Goal: Check status: Check status

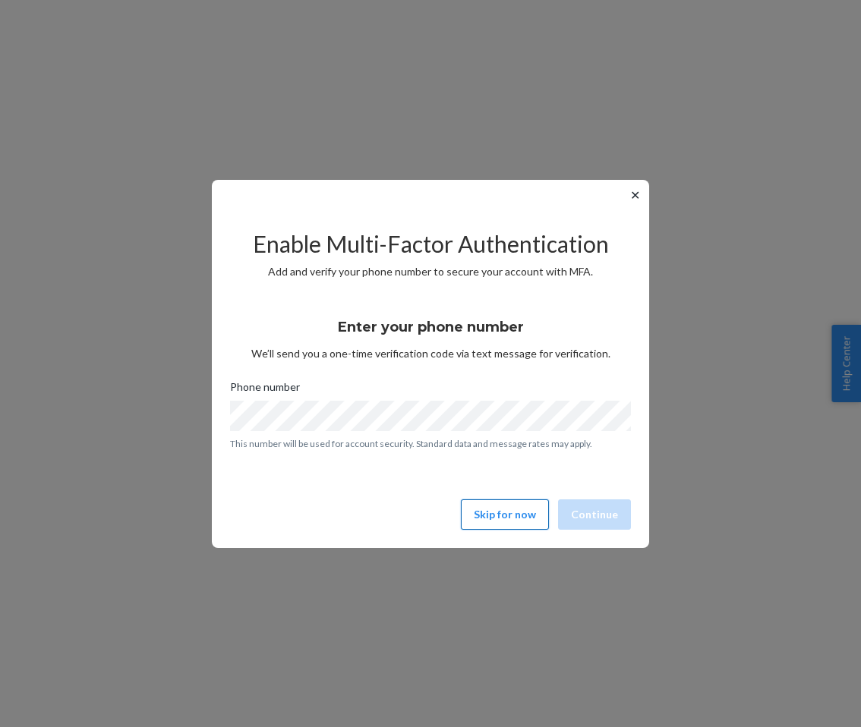
click at [499, 519] on button "Skip for now" at bounding box center [505, 514] width 88 height 30
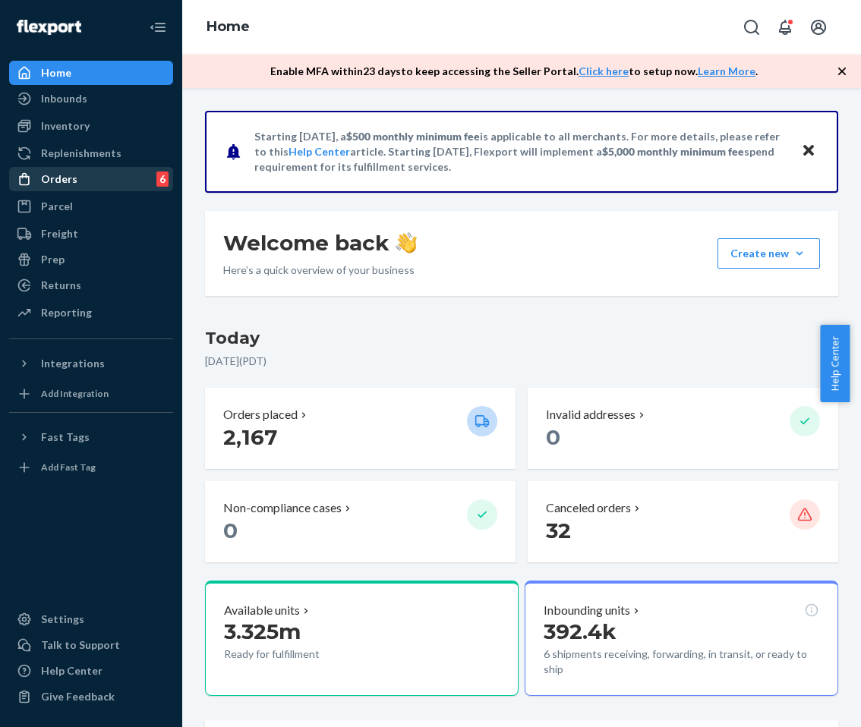
click at [65, 181] on div "Orders" at bounding box center [59, 179] width 36 height 15
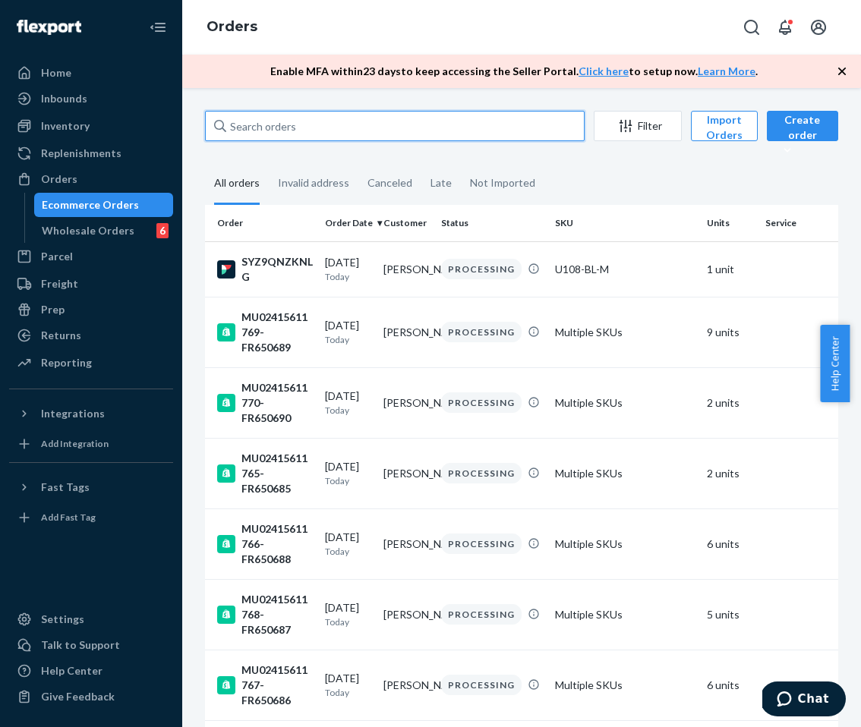
click at [287, 132] on input "text" at bounding box center [395, 126] width 380 height 30
paste input "MU02415610269"
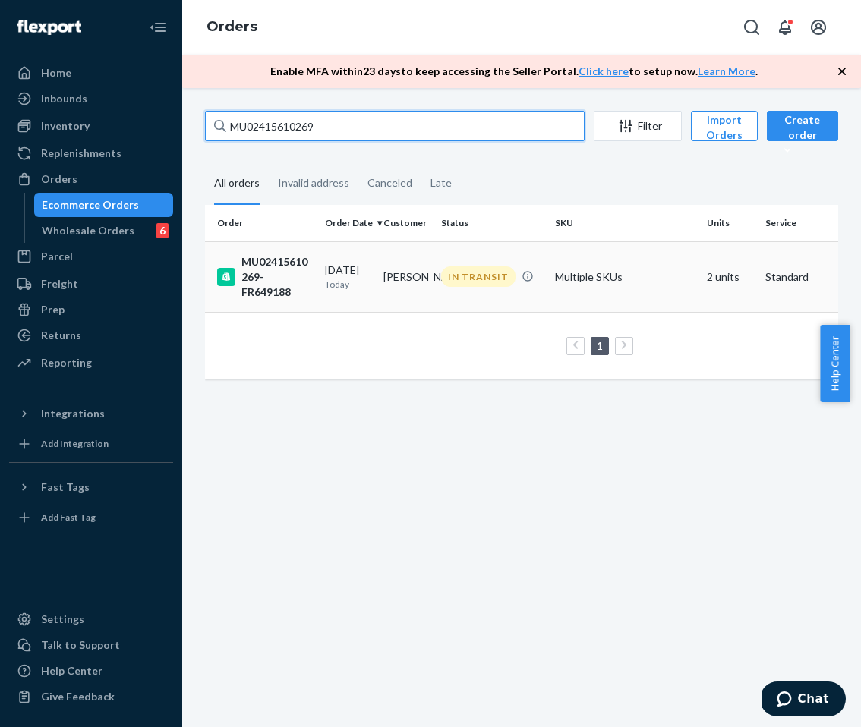
type input "MU02415610269"
click at [295, 269] on div "MU02415610269-FR649188" at bounding box center [265, 277] width 96 height 46
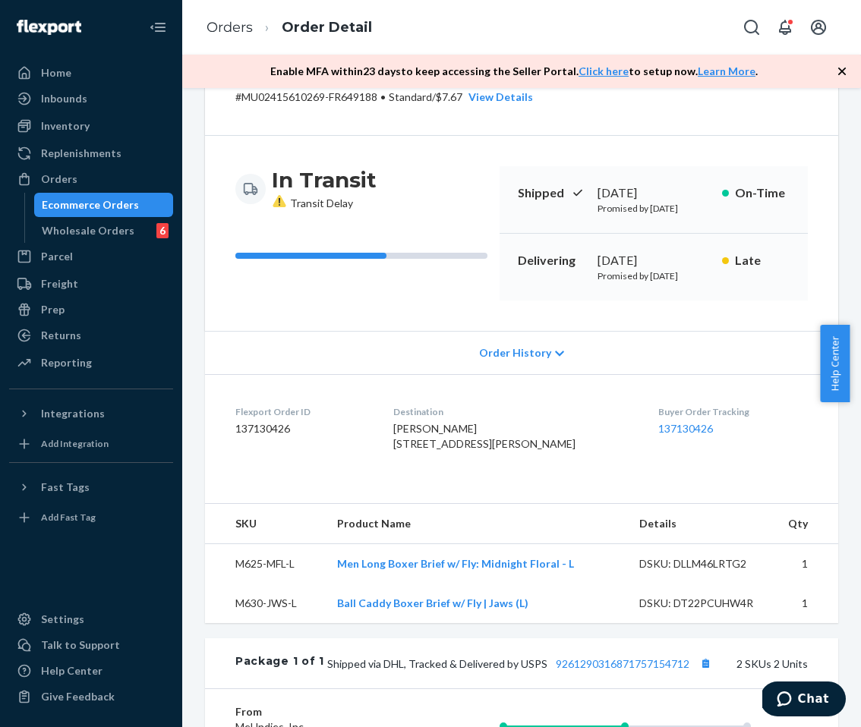
scroll to position [87, 0]
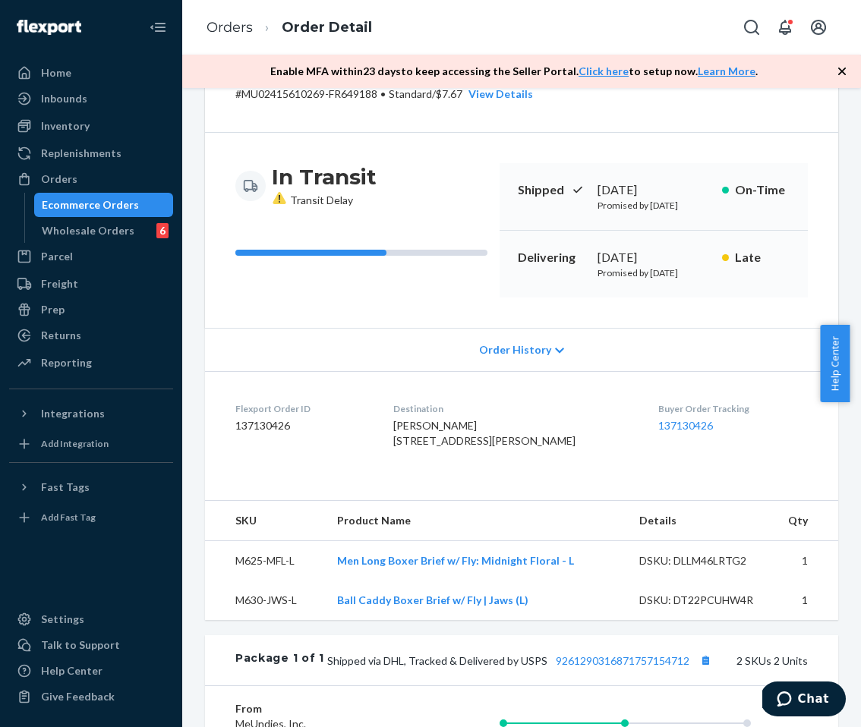
click at [518, 361] on div "Order History" at bounding box center [521, 349] width 633 height 43
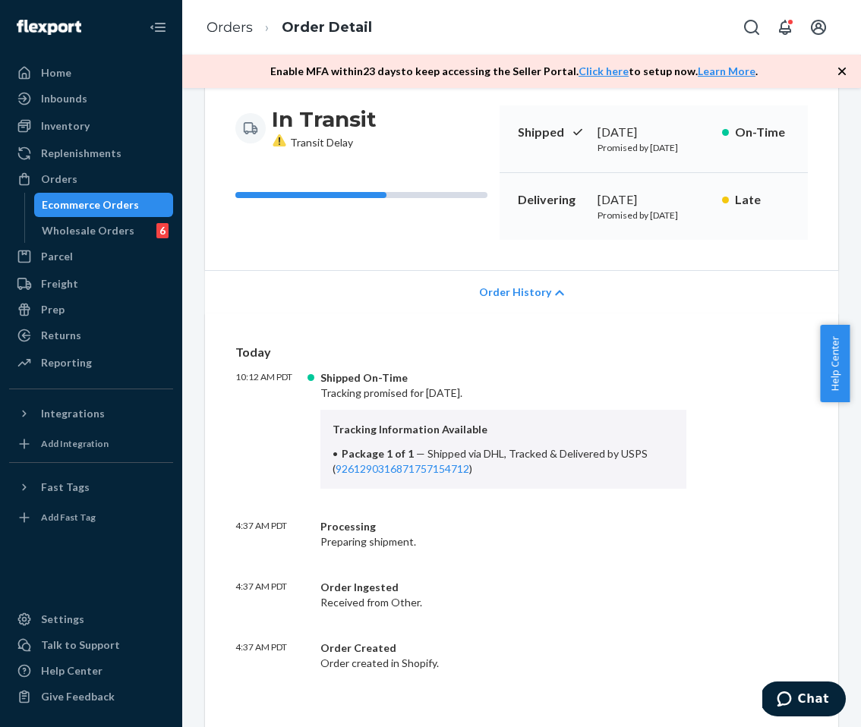
scroll to position [147, 0]
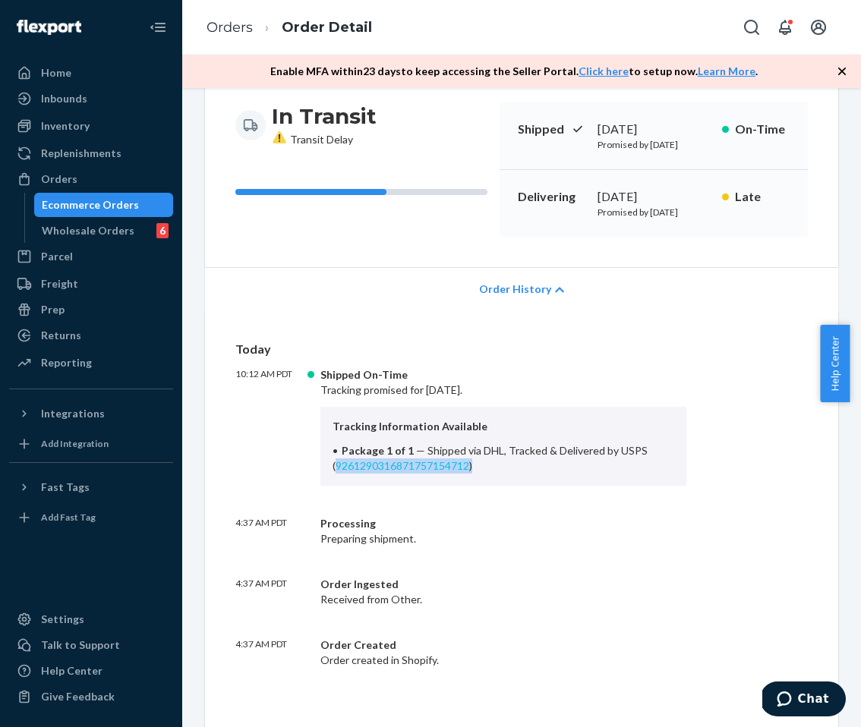
drag, startPoint x: 476, startPoint y: 493, endPoint x: 336, endPoint y: 493, distance: 140.4
click at [336, 474] on li "Package 1 of 1 — Shipped via DHL, Tracked & Delivered by USPS ( 926129031687175…" at bounding box center [502, 458] width 341 height 30
copy span "9261290316871757154712 )"
